Goal: Task Accomplishment & Management: Manage account settings

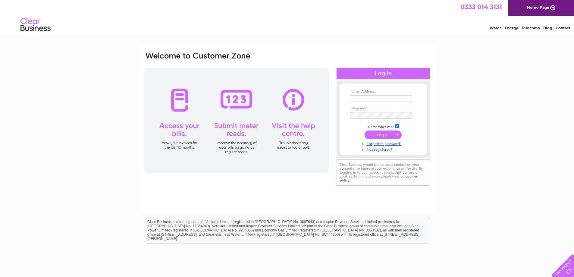
type input "westloudounec@aol.com"
click at [174, 102] on div at bounding box center [236, 121] width 185 height 106
click at [389, 134] on input "submit" at bounding box center [383, 135] width 37 height 8
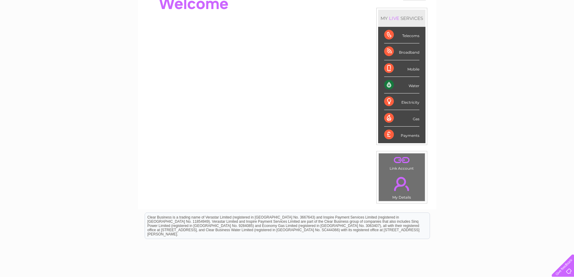
scroll to position [21, 0]
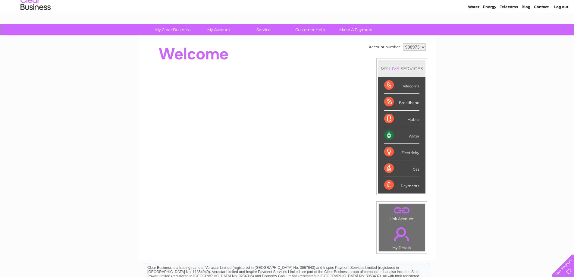
click at [401, 133] on div "Water" at bounding box center [401, 135] width 35 height 17
click at [388, 133] on div "Water" at bounding box center [401, 135] width 35 height 17
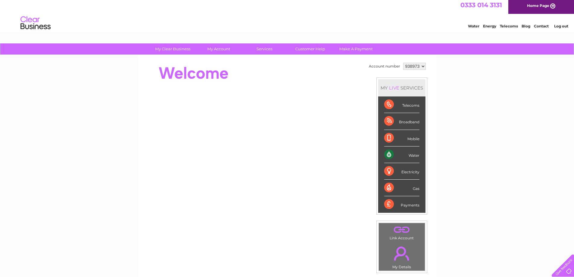
scroll to position [0, 0]
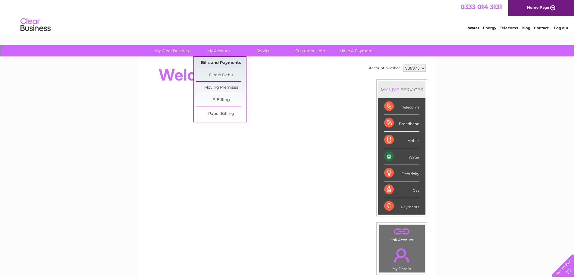
click at [221, 60] on link "Bills and Payments" at bounding box center [221, 63] width 50 height 12
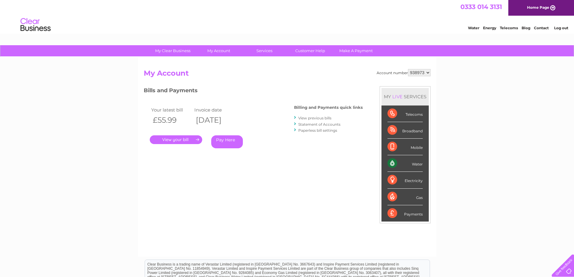
click at [171, 139] on link "." at bounding box center [176, 139] width 52 height 9
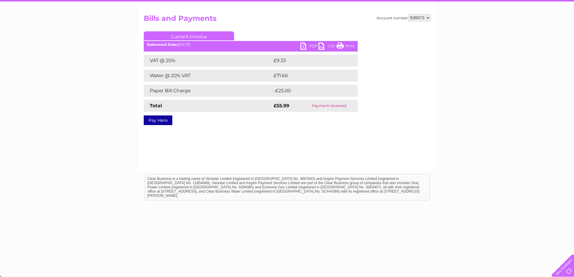
scroll to position [56, 0]
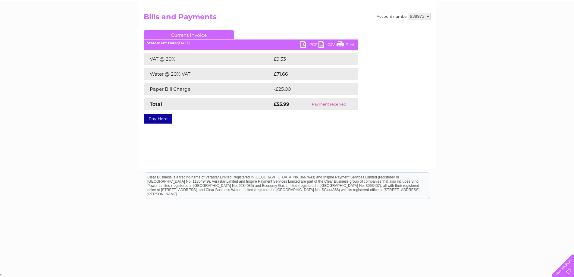
click at [306, 45] on link "PDF" at bounding box center [310, 45] width 18 height 9
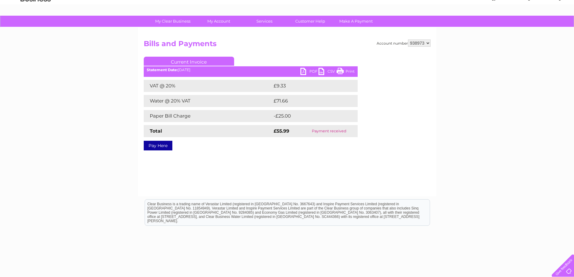
scroll to position [0, 0]
